Goal: Book appointment/travel/reservation

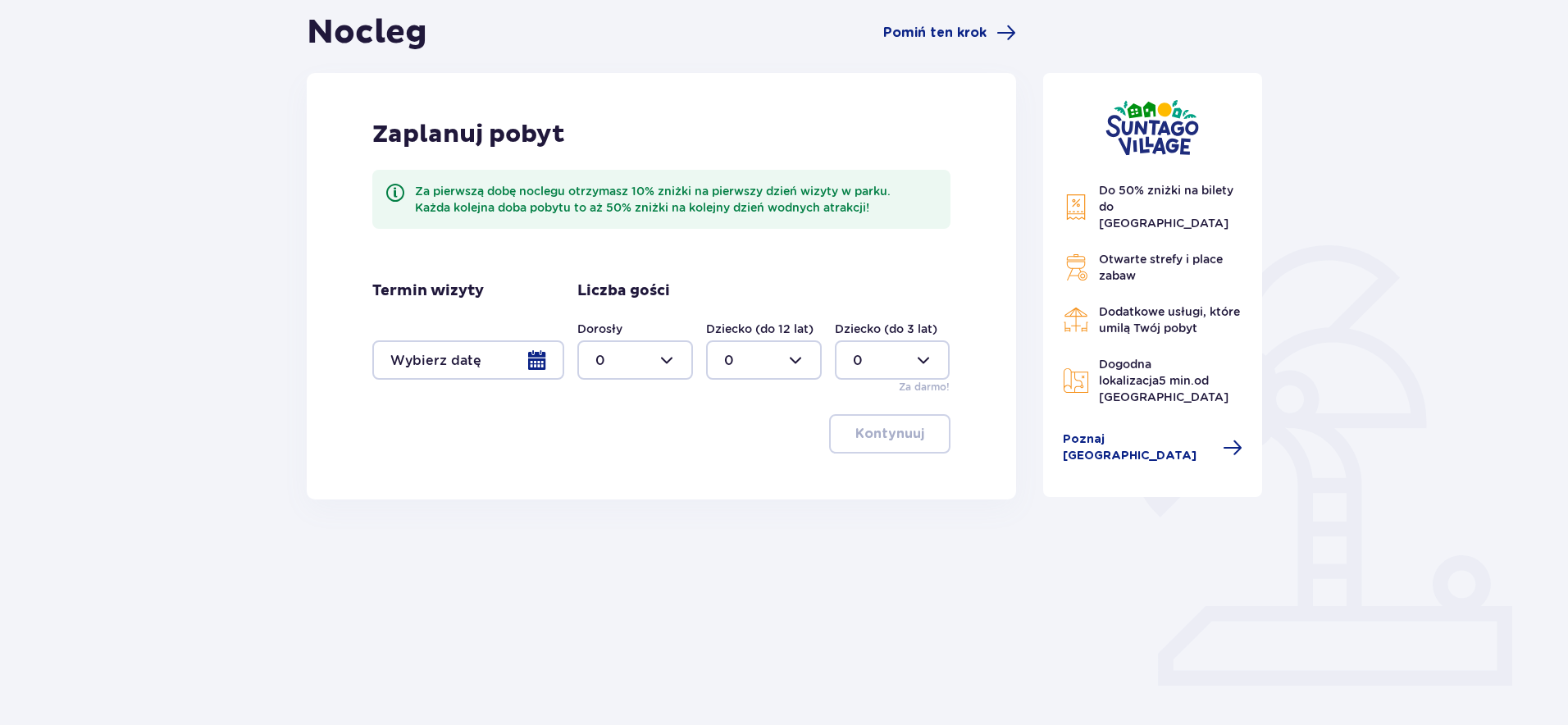
scroll to position [168, 0]
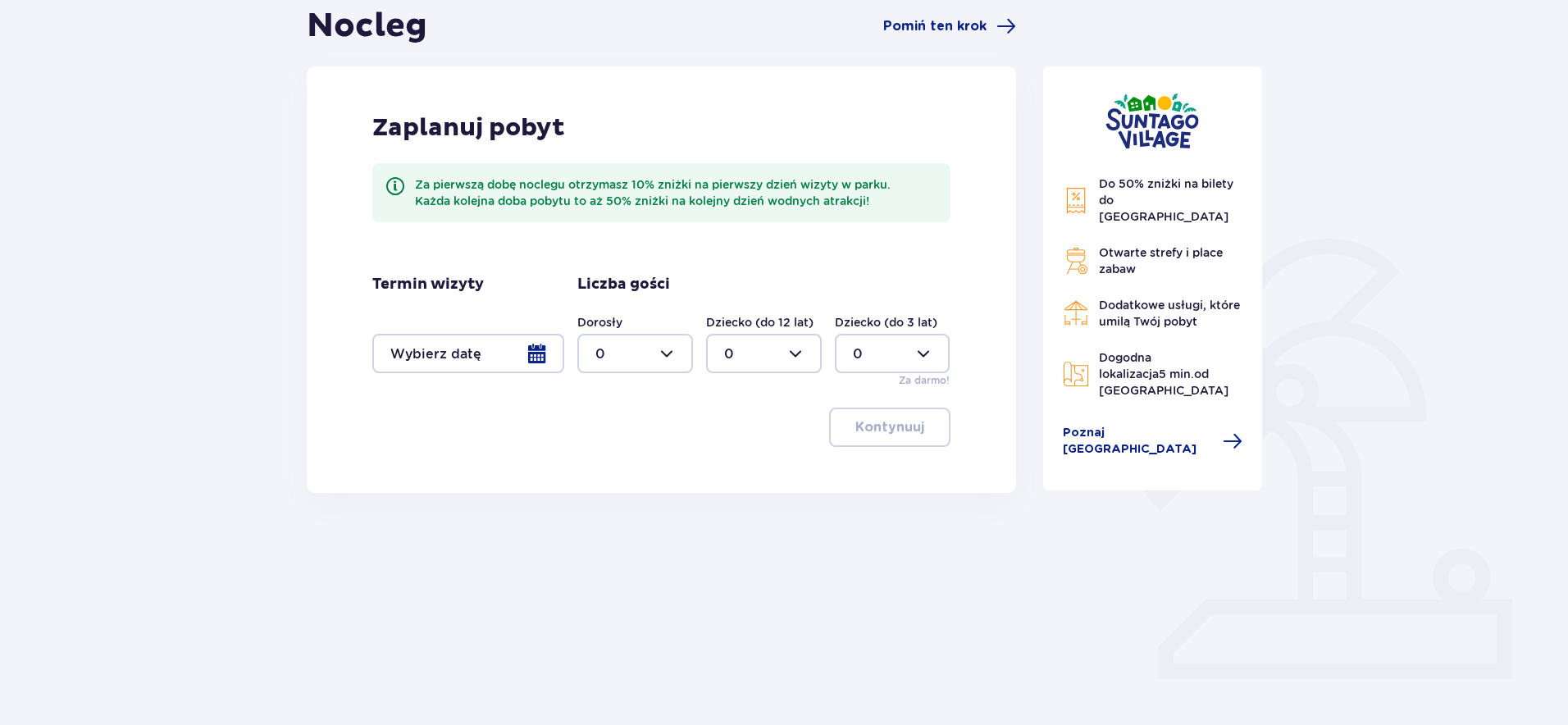
click at [542, 349] on div at bounding box center [468, 353] width 192 height 39
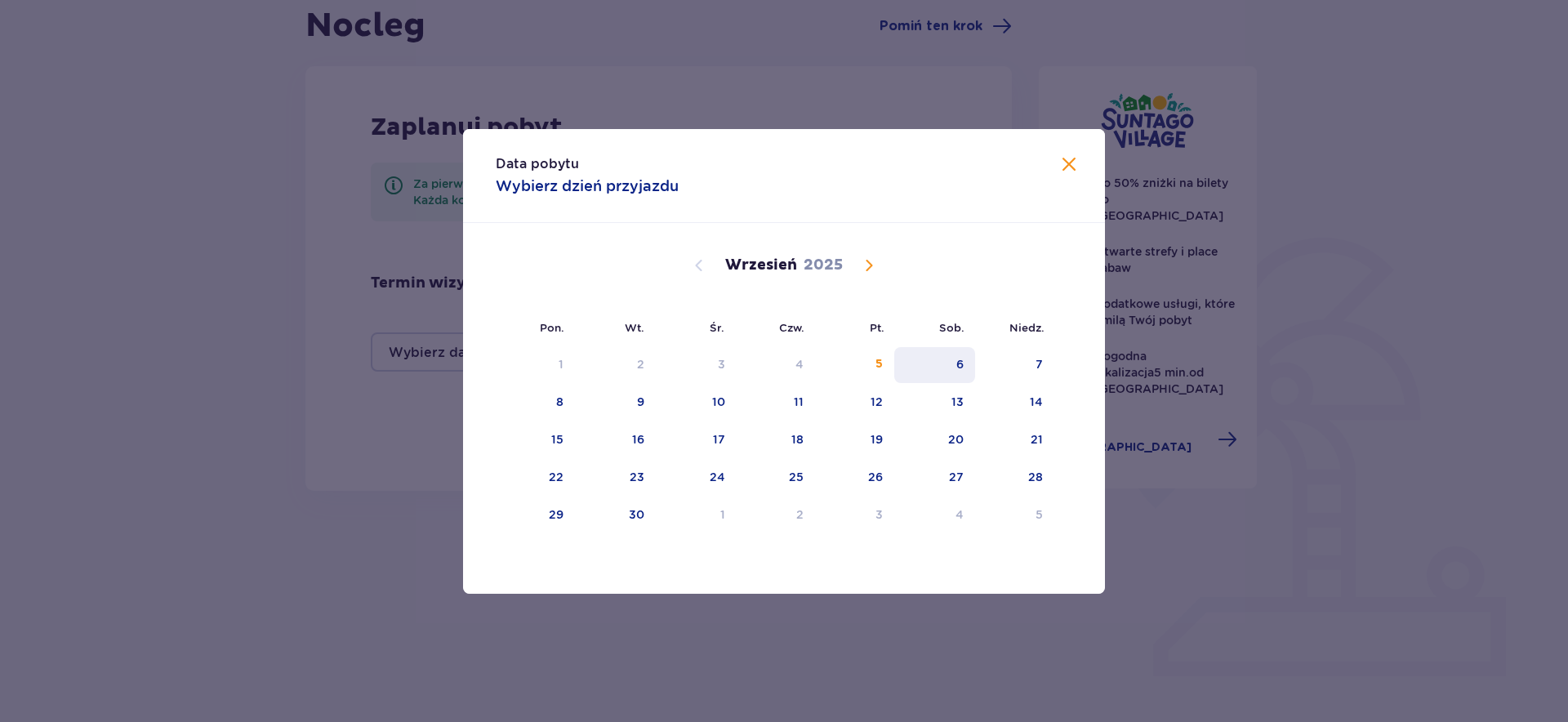
click at [952, 362] on div "6" at bounding box center [935, 365] width 81 height 36
click at [1036, 364] on div "7" at bounding box center [1039, 364] width 7 height 17
type input "[DATE] - [DATE]"
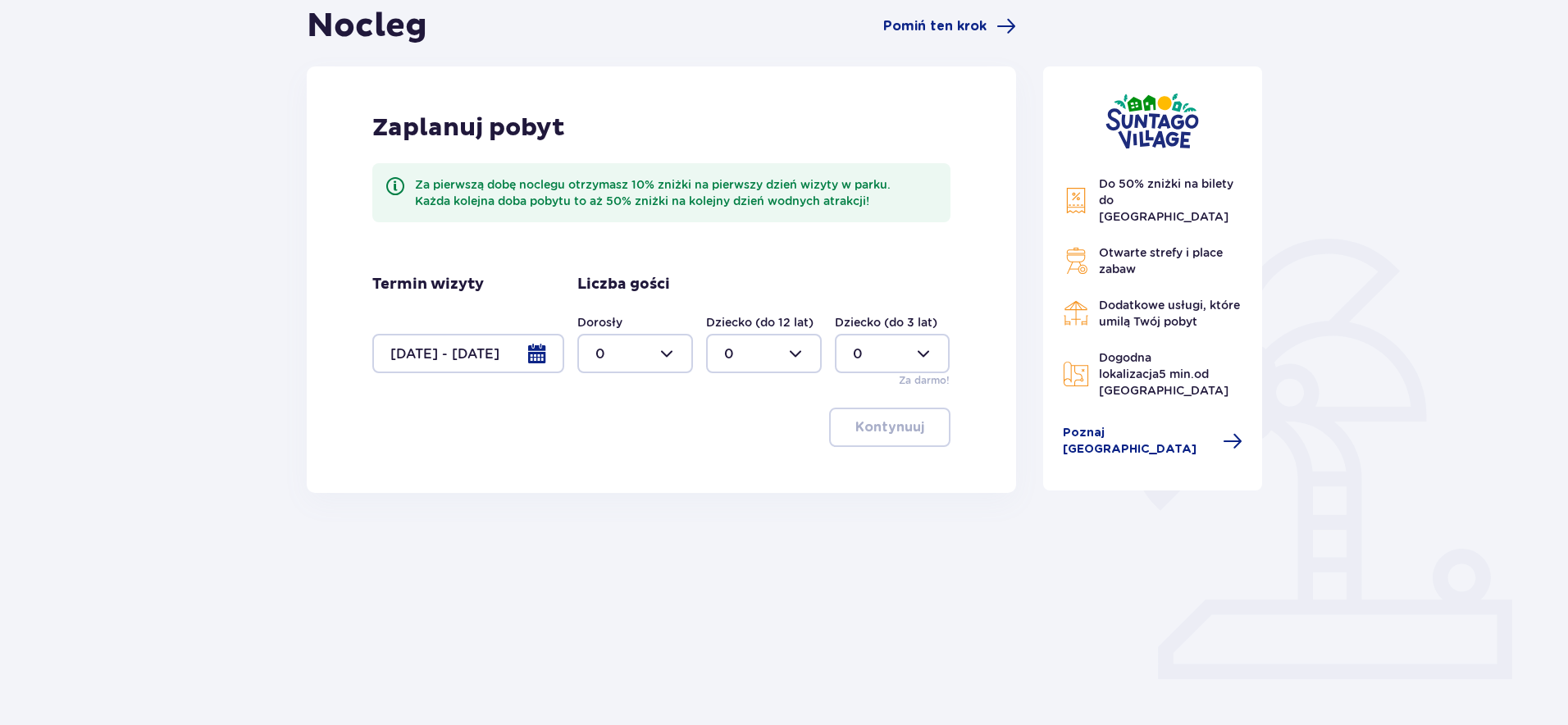
click at [644, 354] on div at bounding box center [635, 353] width 115 height 39
click at [598, 425] on span "1" at bounding box center [635, 437] width 112 height 34
type input "1"
click at [773, 353] on div at bounding box center [763, 353] width 115 height 39
click at [733, 469] on div "2" at bounding box center [764, 473] width 80 height 18
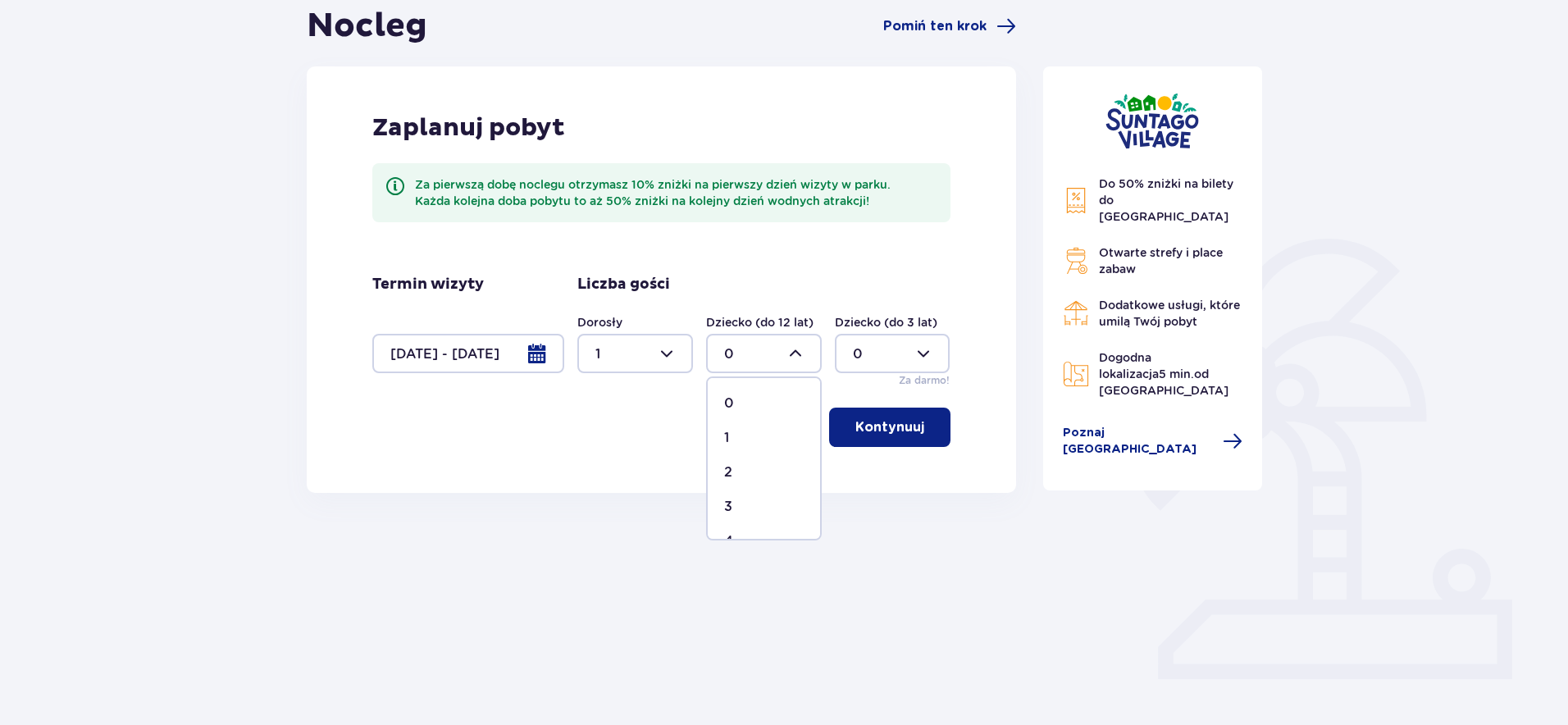
type input "2"
click at [899, 430] on p "Kontynuuj" at bounding box center [889, 427] width 69 height 18
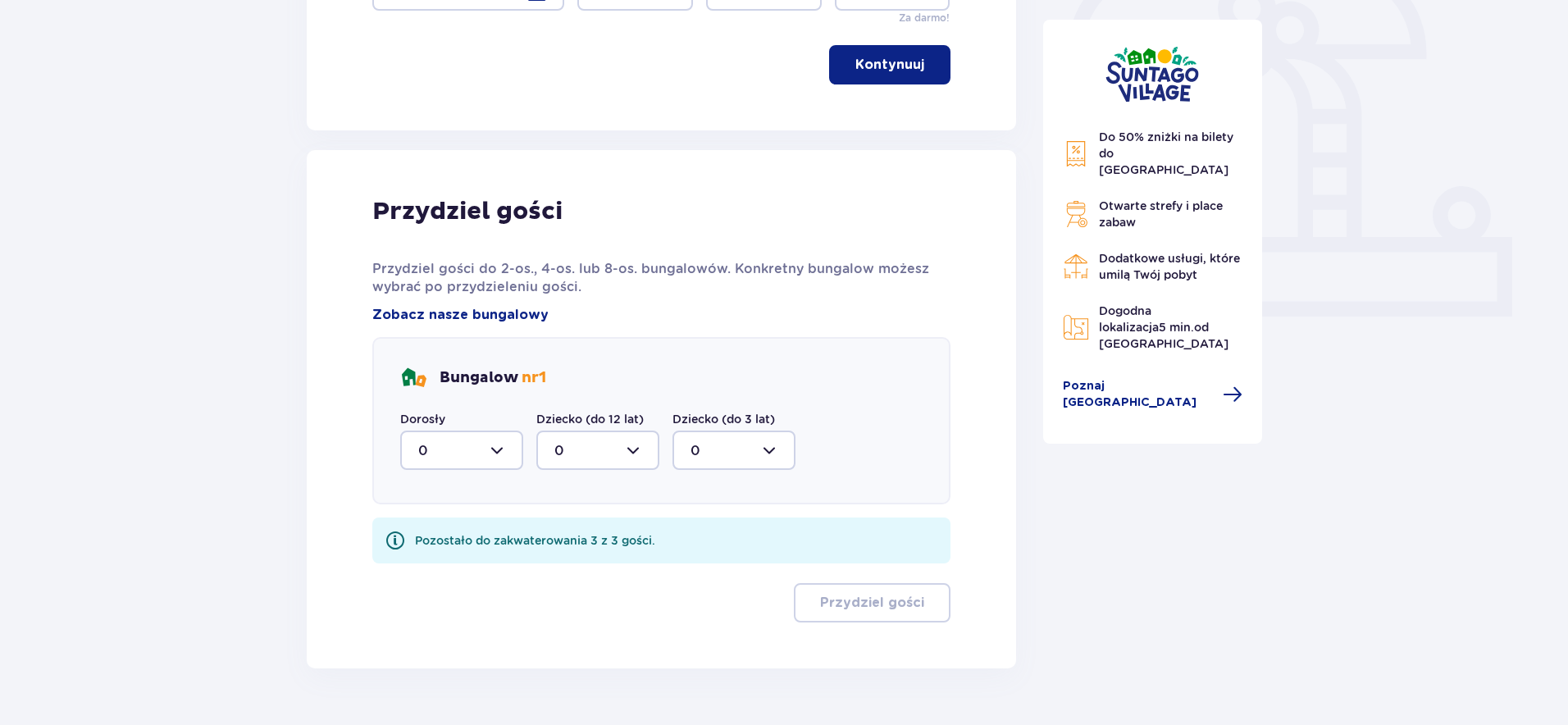
scroll to position [572, 0]
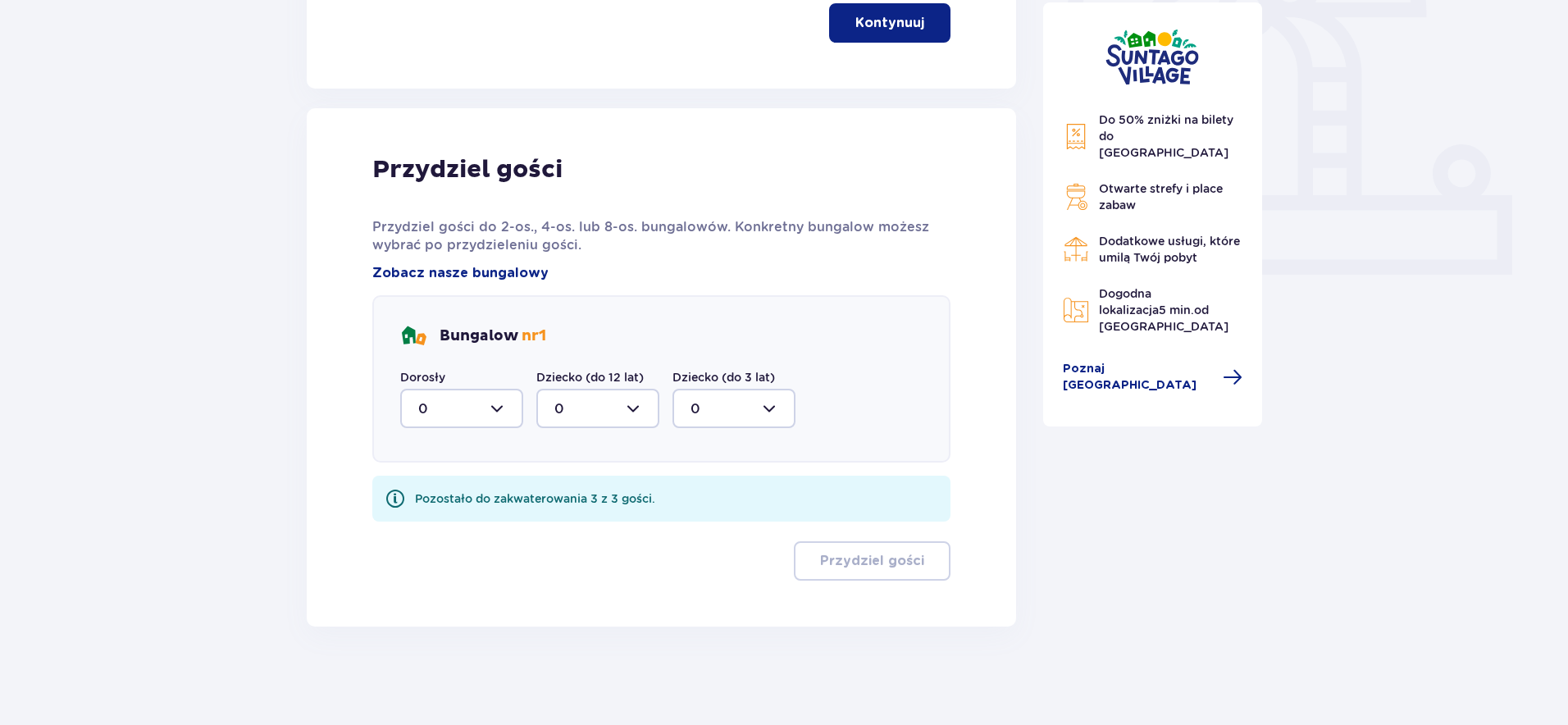
click at [476, 409] on div at bounding box center [462, 408] width 123 height 39
click at [424, 494] on div "1" at bounding box center [461, 492] width 87 height 18
type input "1"
click at [601, 409] on div at bounding box center [598, 408] width 123 height 39
click at [568, 497] on div "1" at bounding box center [597, 492] width 87 height 18
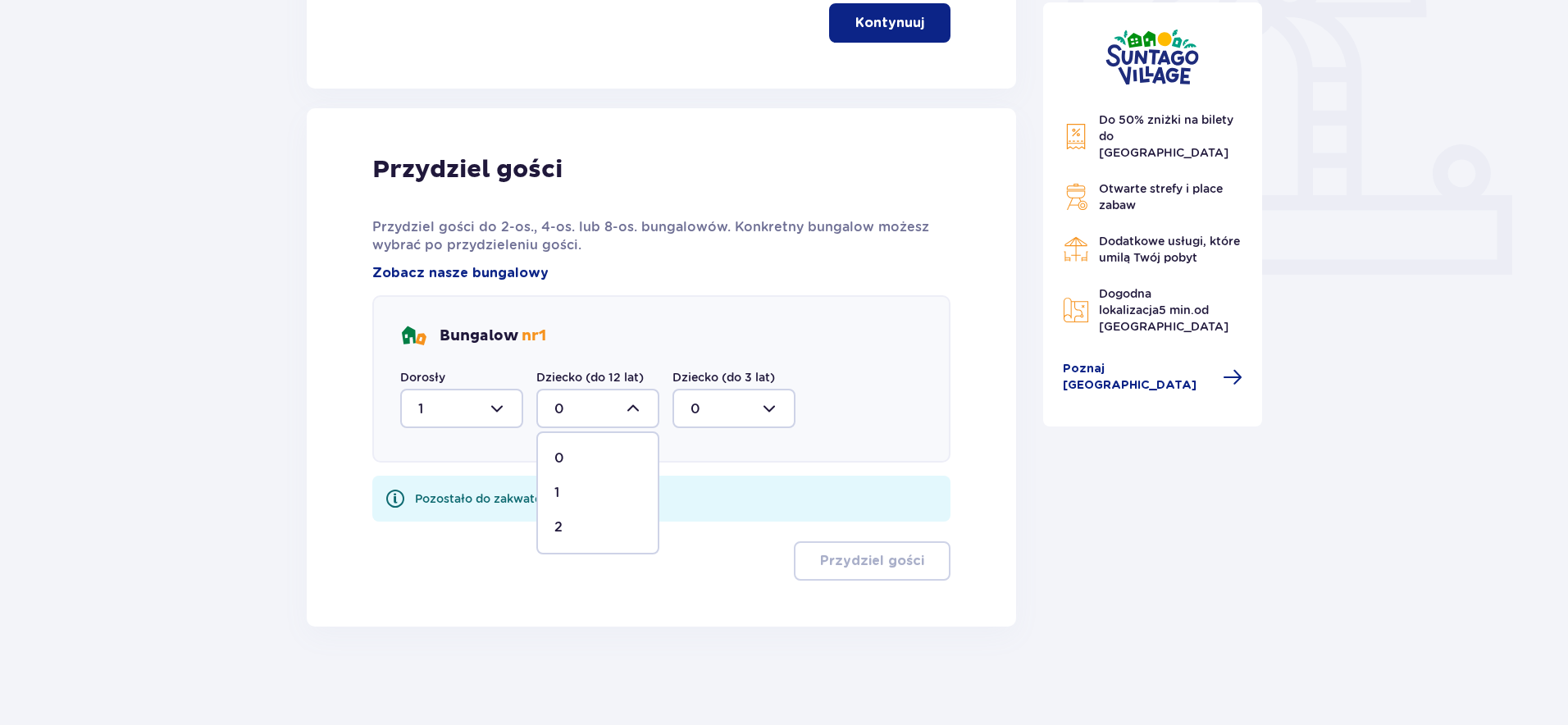
type input "1"
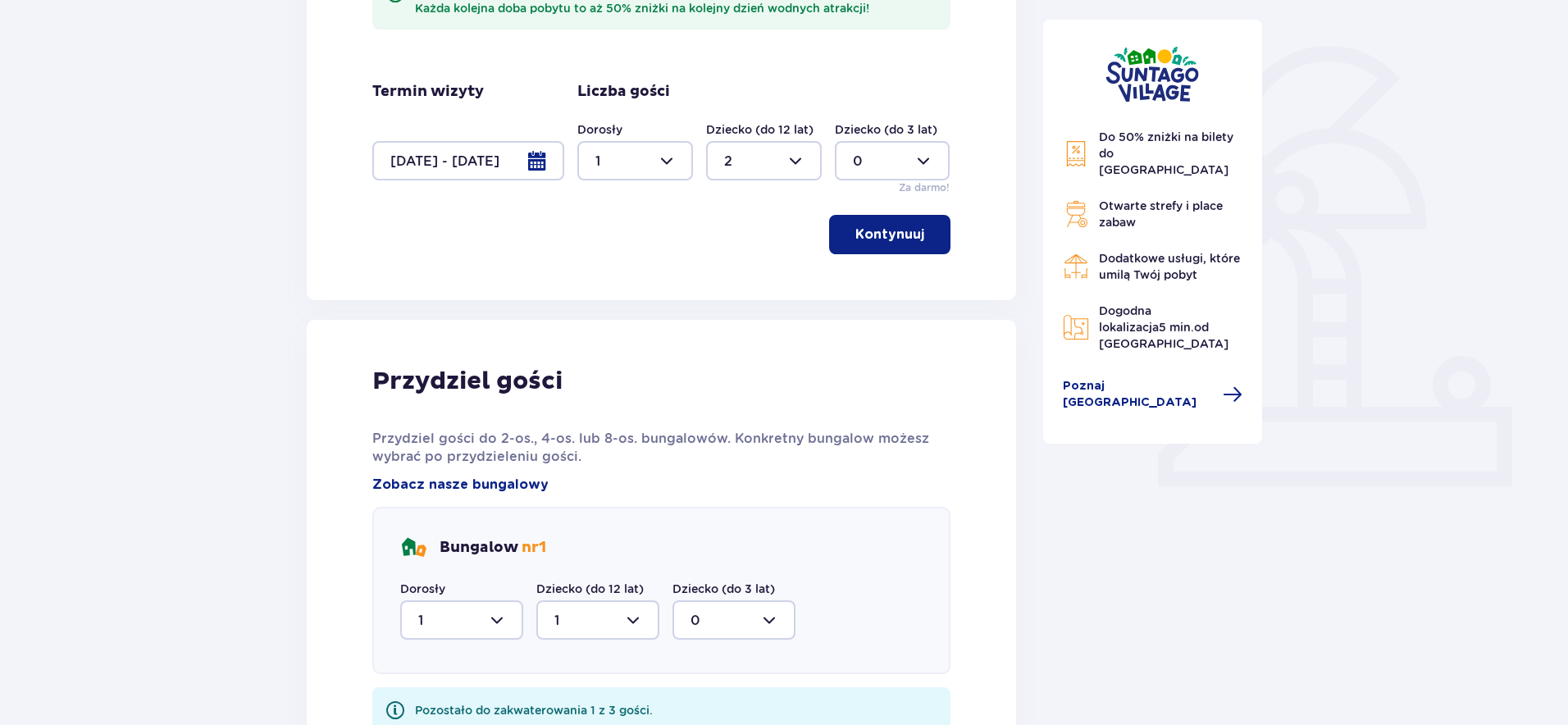
scroll to position [356, 0]
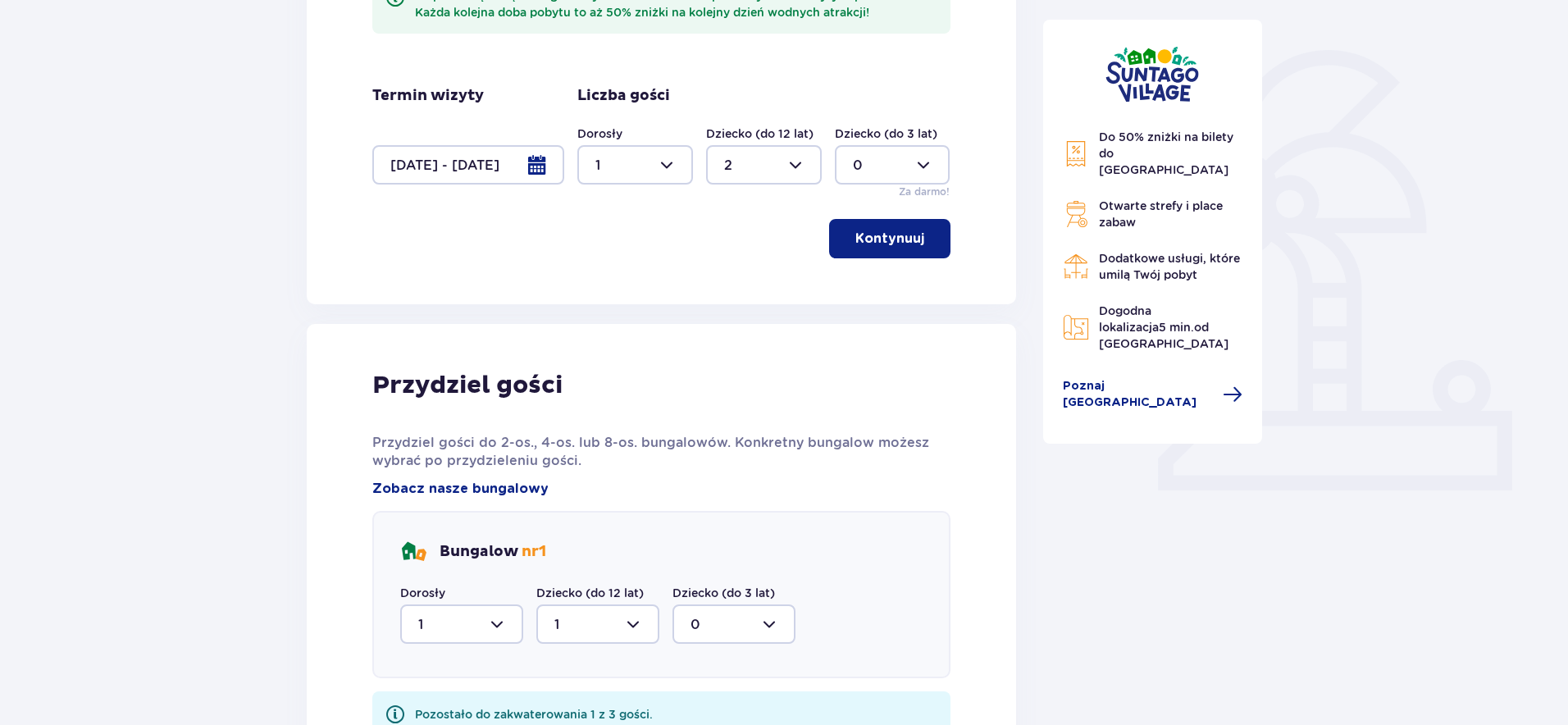
click at [753, 160] on div at bounding box center [763, 164] width 115 height 39
click at [733, 246] on div "1" at bounding box center [764, 249] width 80 height 18
type input "1"
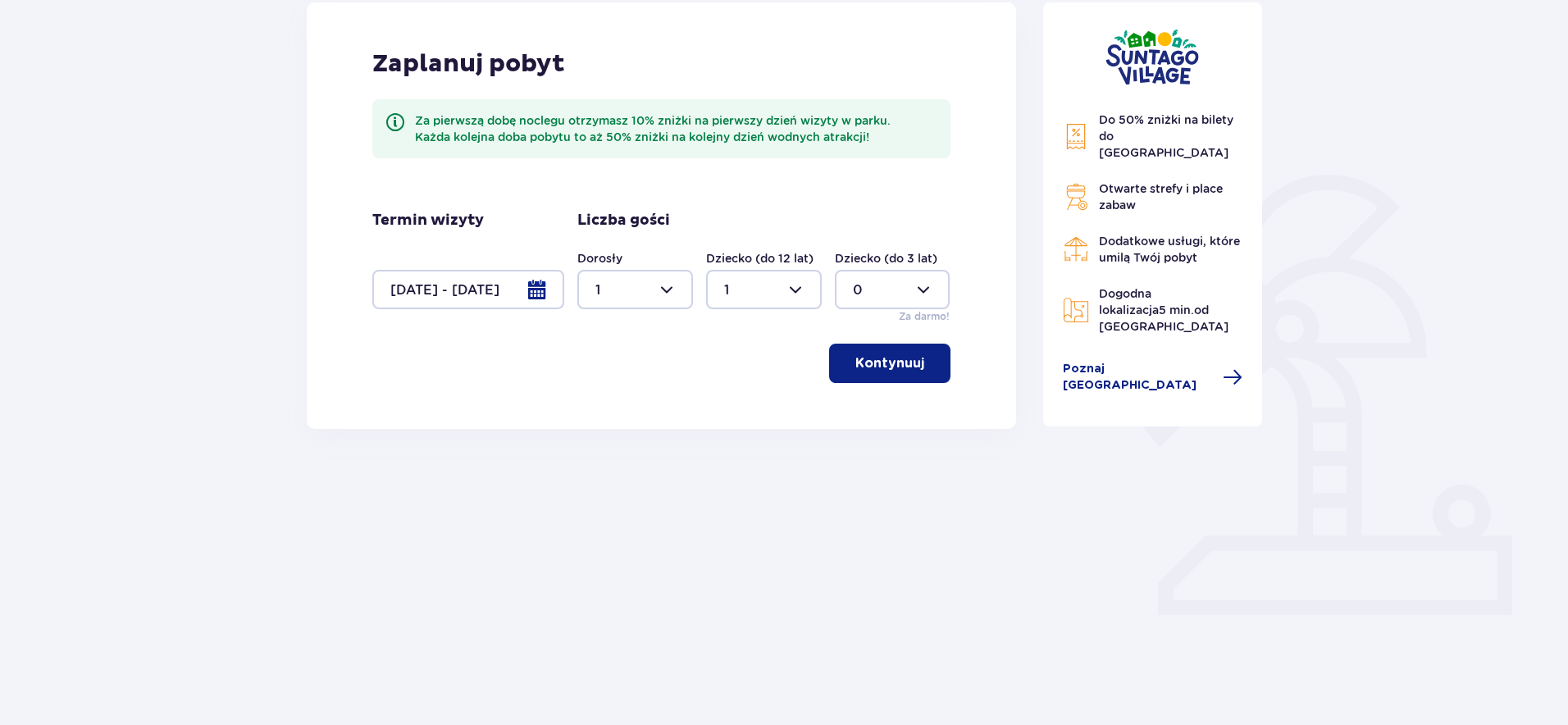
scroll to position [186, 0]
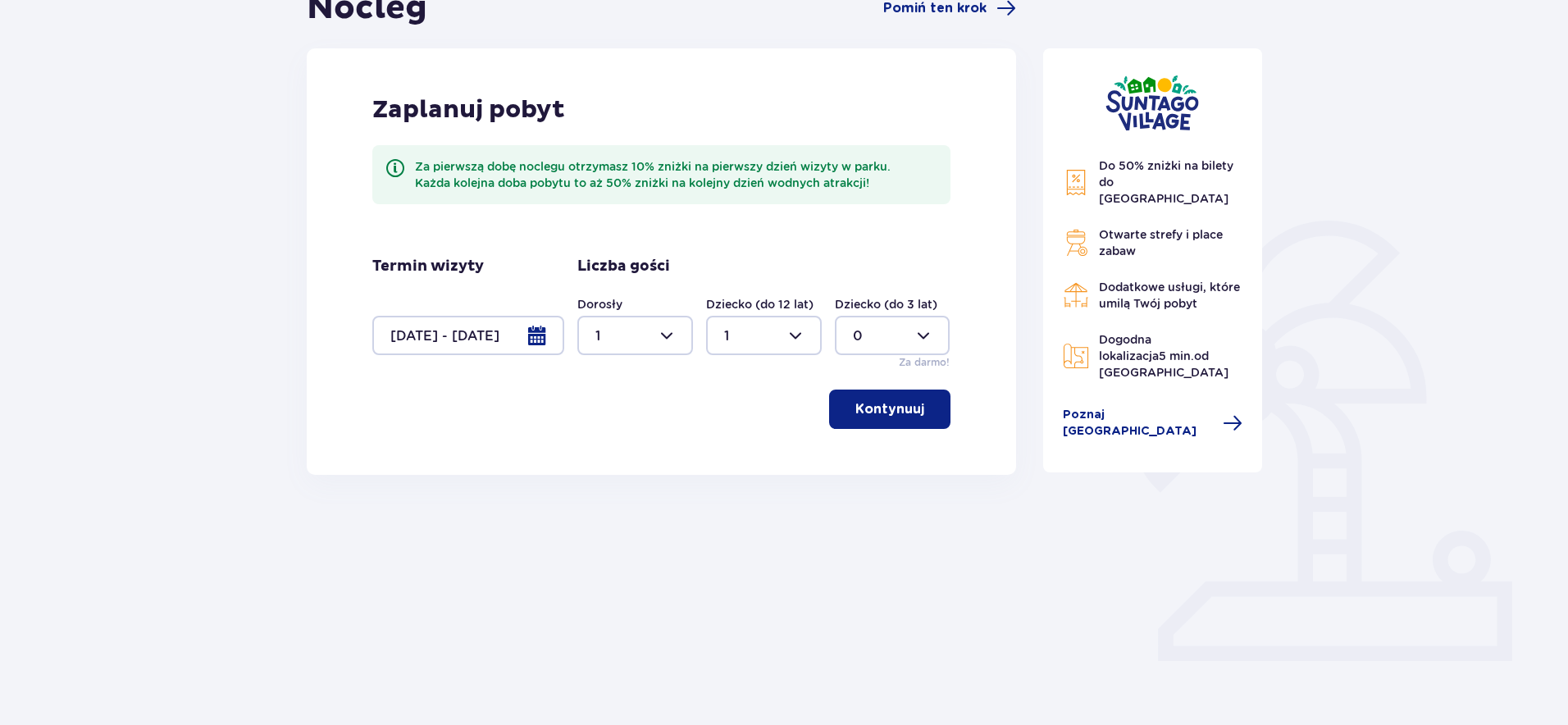
click at [648, 336] on div at bounding box center [635, 335] width 115 height 39
click at [605, 447] on div "2" at bounding box center [635, 454] width 80 height 18
type input "2"
click at [893, 397] on button "Kontynuuj" at bounding box center [889, 409] width 121 height 39
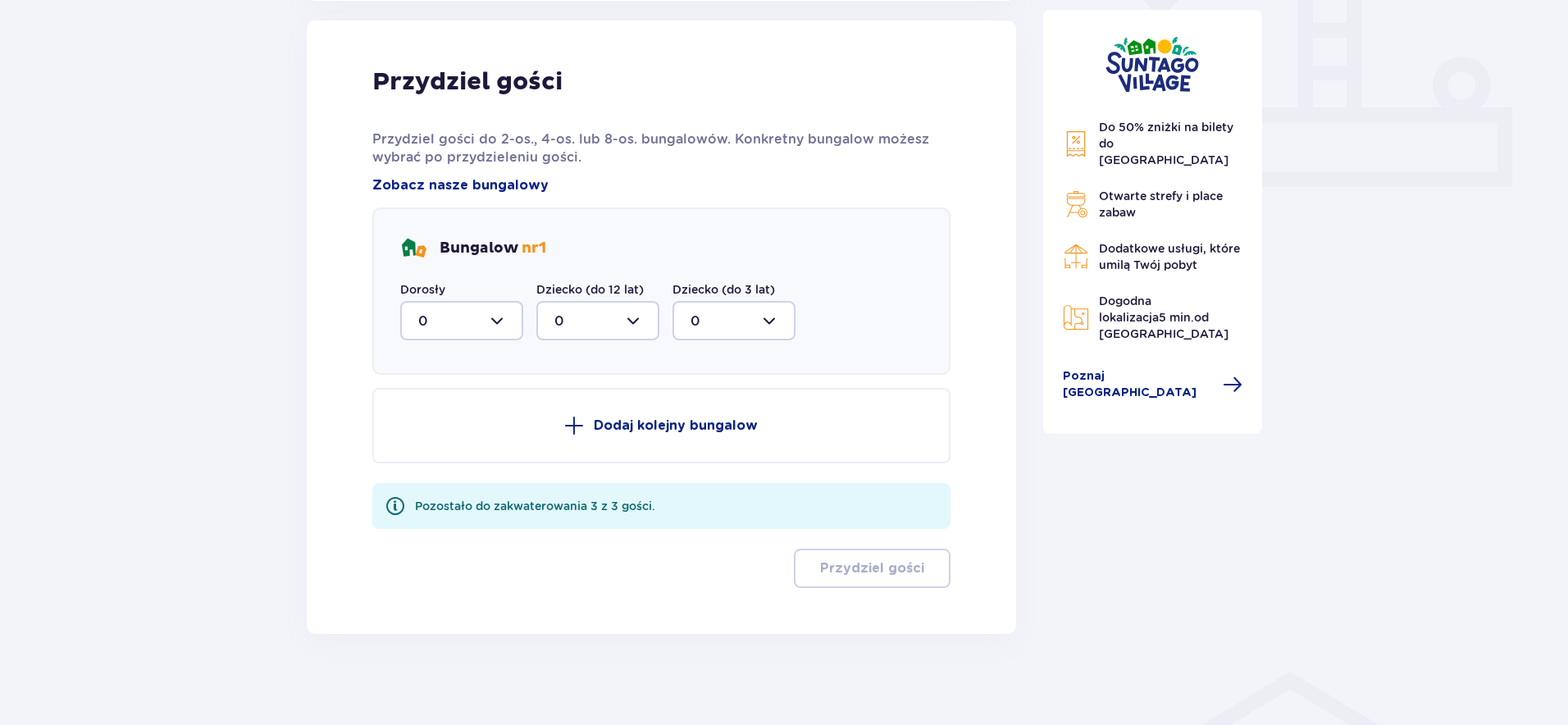
scroll to position [661, 0]
click at [498, 316] on div at bounding box center [462, 319] width 123 height 39
click at [431, 437] on div "2" at bounding box center [461, 438] width 87 height 18
type input "2"
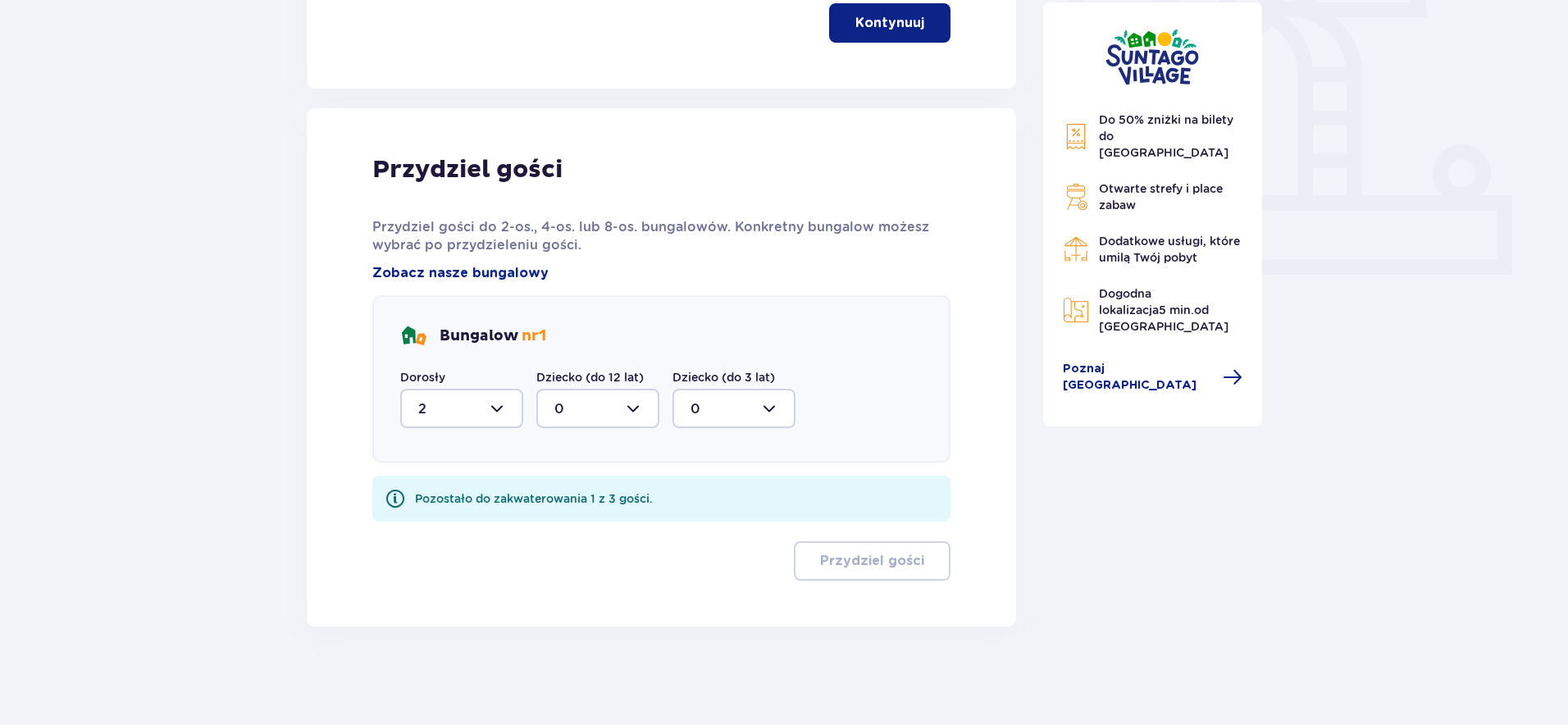
click at [594, 394] on div at bounding box center [598, 408] width 123 height 39
click at [556, 494] on p "1" at bounding box center [556, 492] width 5 height 18
type input "1"
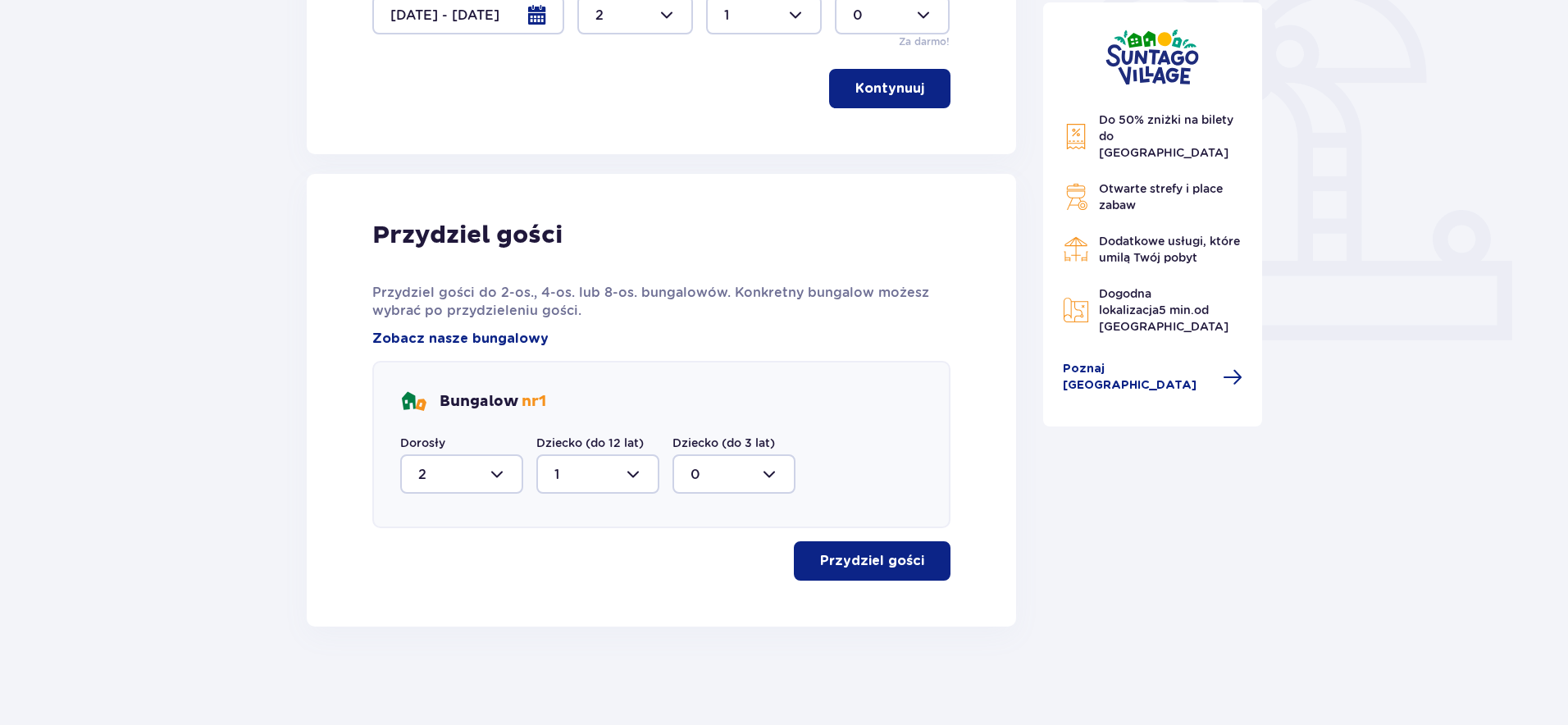
scroll to position [507, 0]
click at [878, 575] on button "Przydziel gości" at bounding box center [872, 561] width 157 height 39
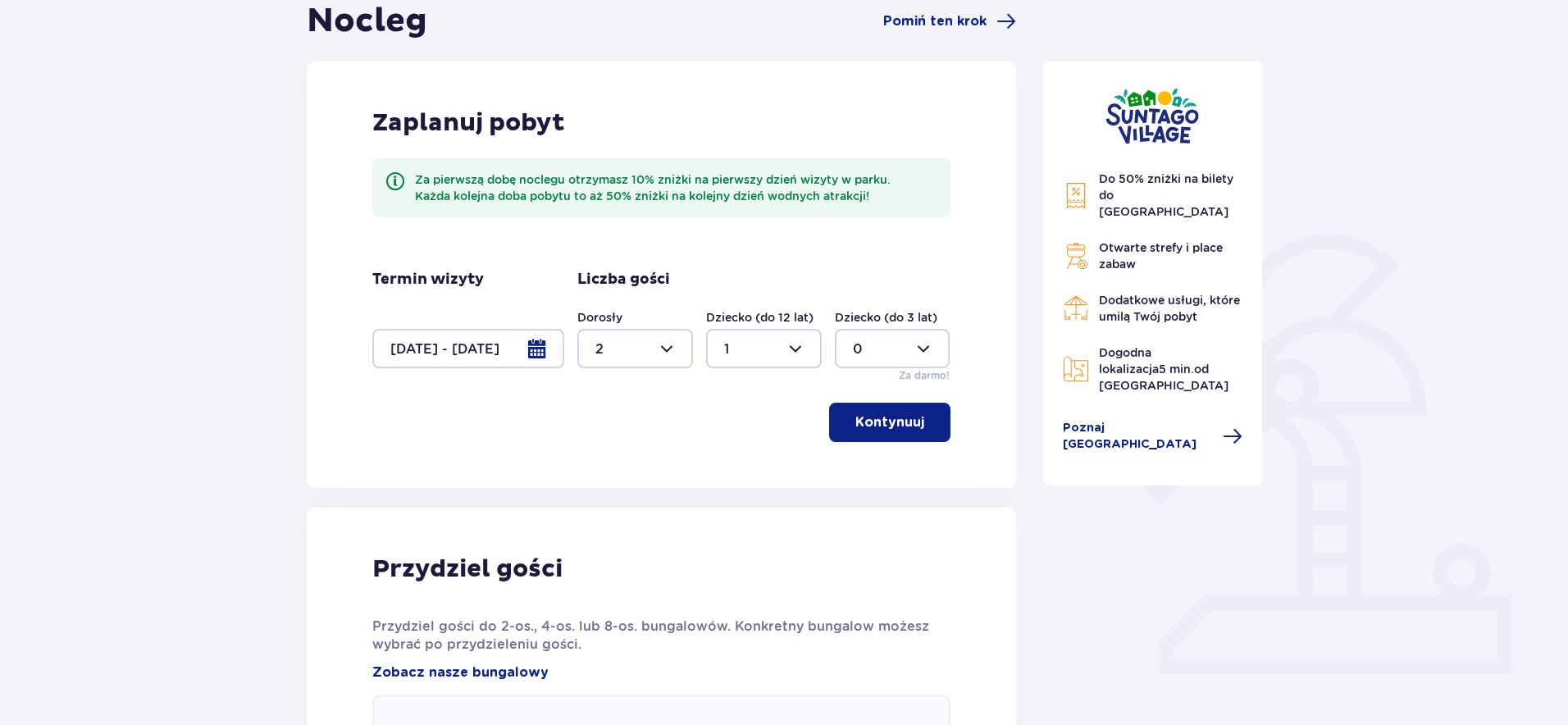
scroll to position [0, 0]
